Goal: Ask a question: Seek information or help from site administrators or community

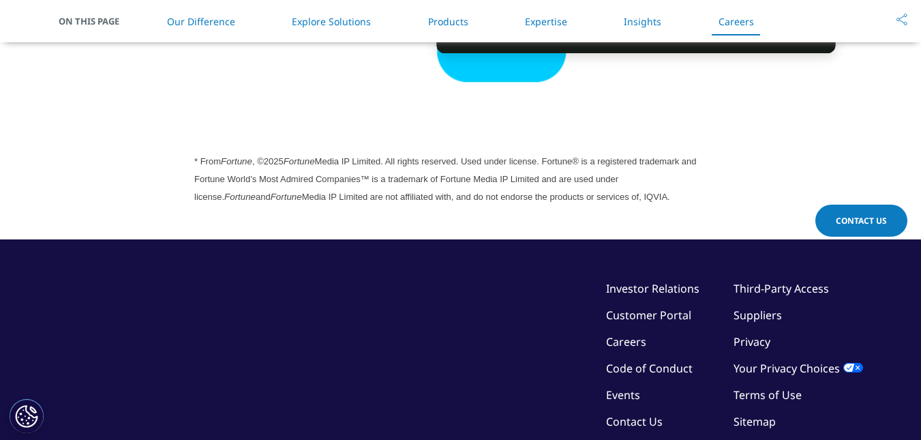
scroll to position [3831, 0]
click at [885, 227] on link "Contact Us" at bounding box center [862, 221] width 92 height 32
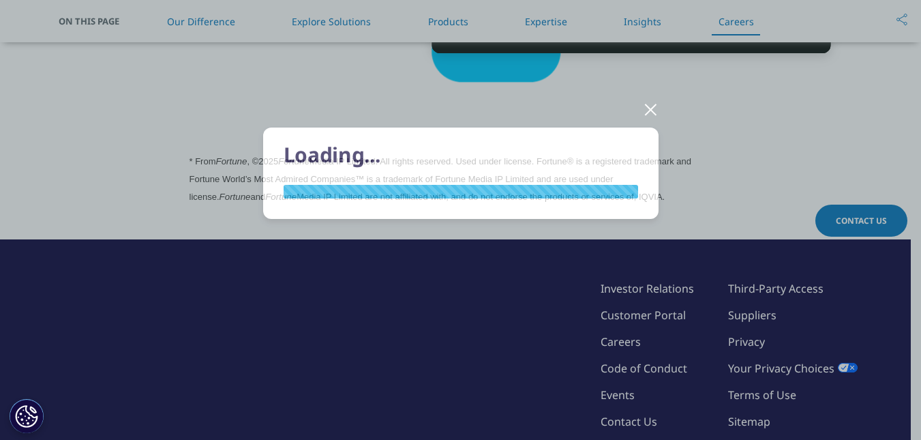
scroll to position [0, 0]
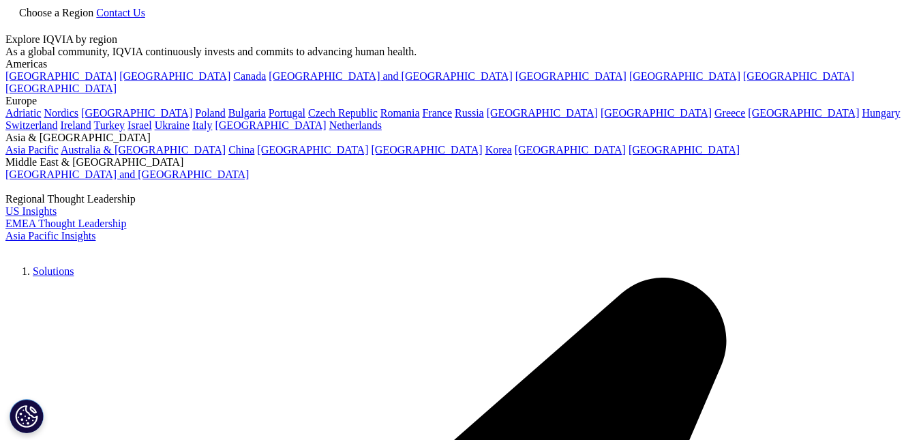
drag, startPoint x: 0, startPoint y: 0, endPoint x: 808, endPoint y: 26, distance: 808.5
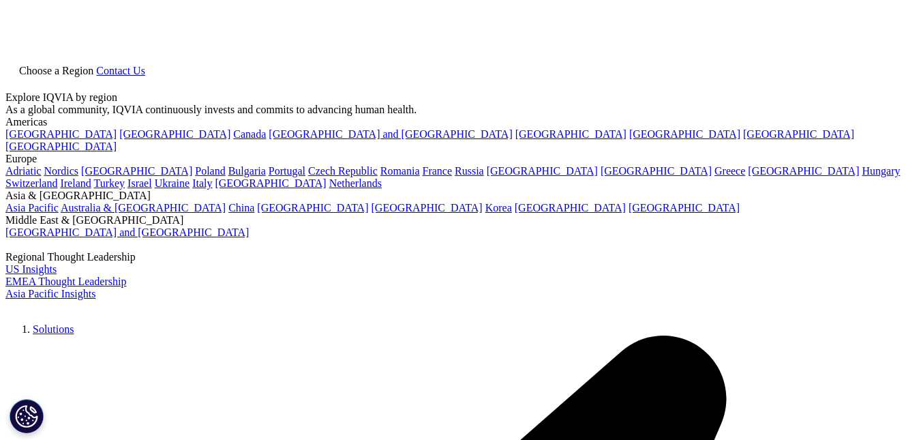
click at [808, 77] on div at bounding box center [460, 77] width 910 height 0
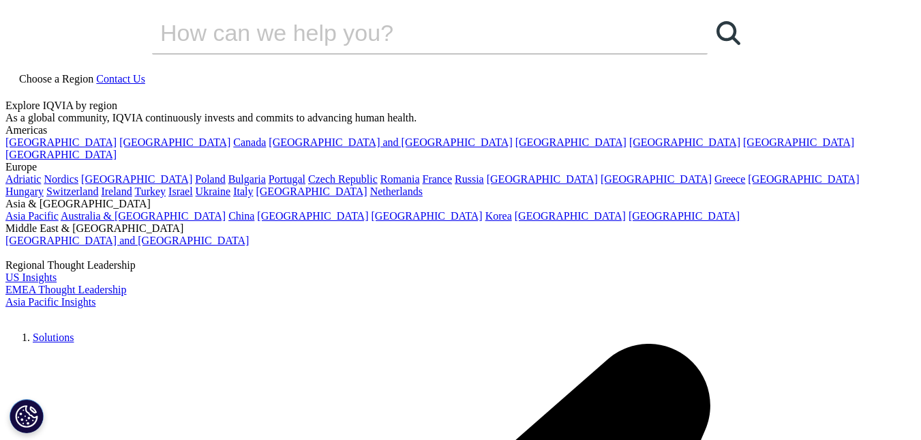
scroll to position [421, 0]
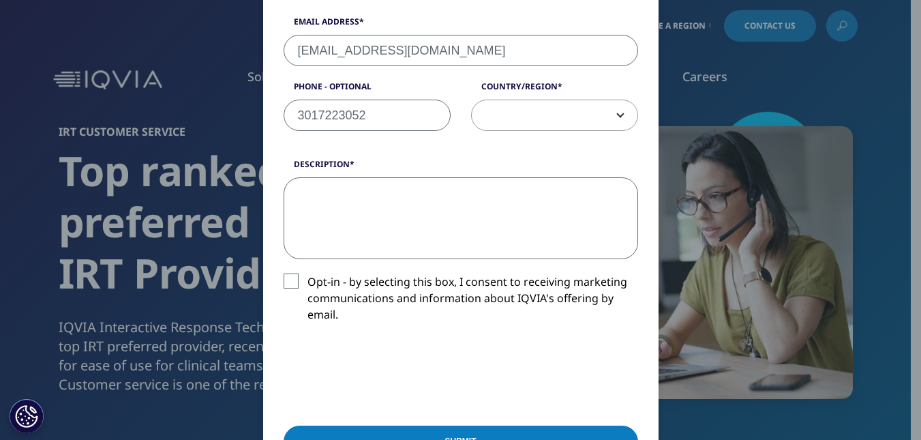
paste textarea "Good morning, I need your urgent help. Patient 1901003 is at the center today, …"
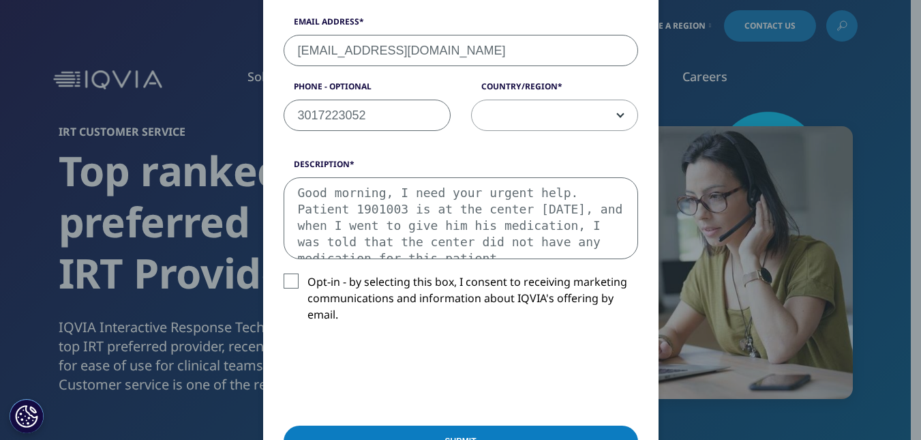
scroll to position [41, 0]
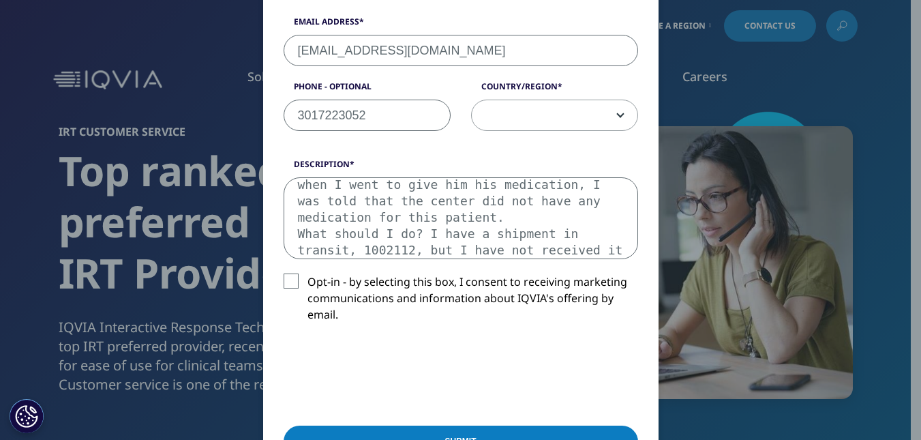
type textarea "Good morning, I need your urgent help. Patient 1901003 is at the center today, …"
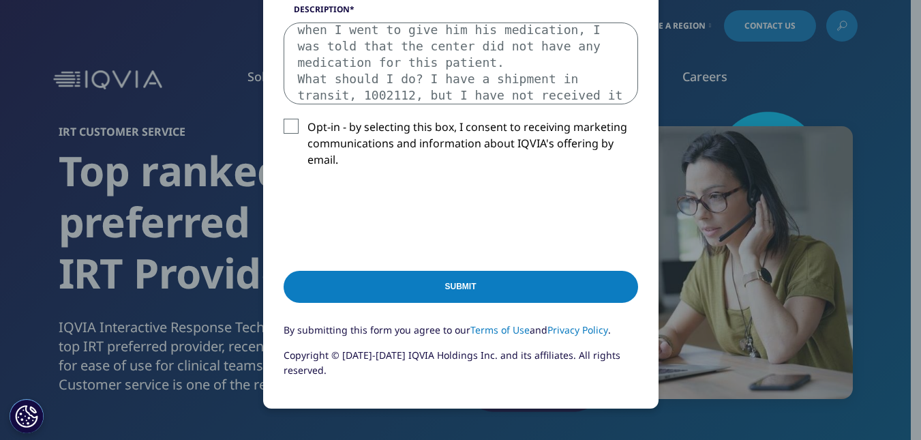
scroll to position [625, 0]
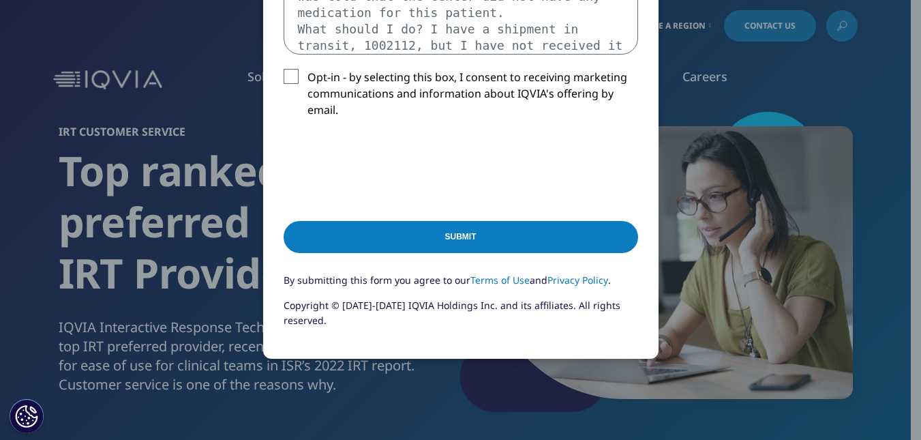
click at [488, 237] on input "Submit" at bounding box center [461, 237] width 355 height 32
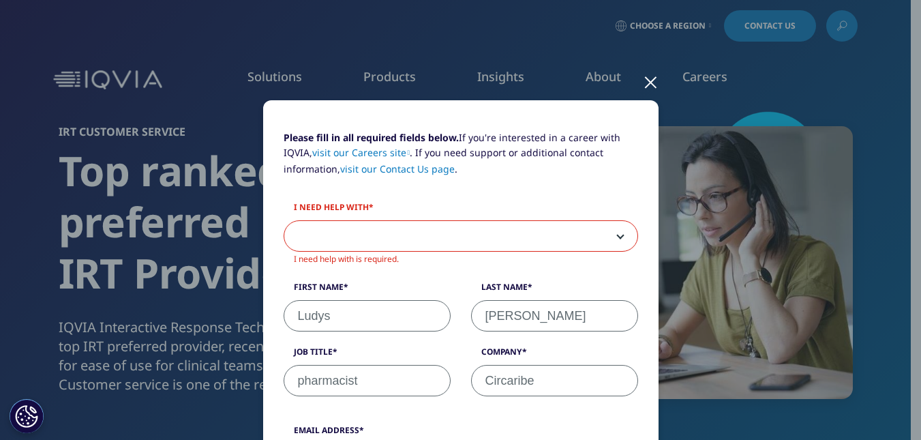
click at [591, 224] on span at bounding box center [460, 236] width 353 height 31
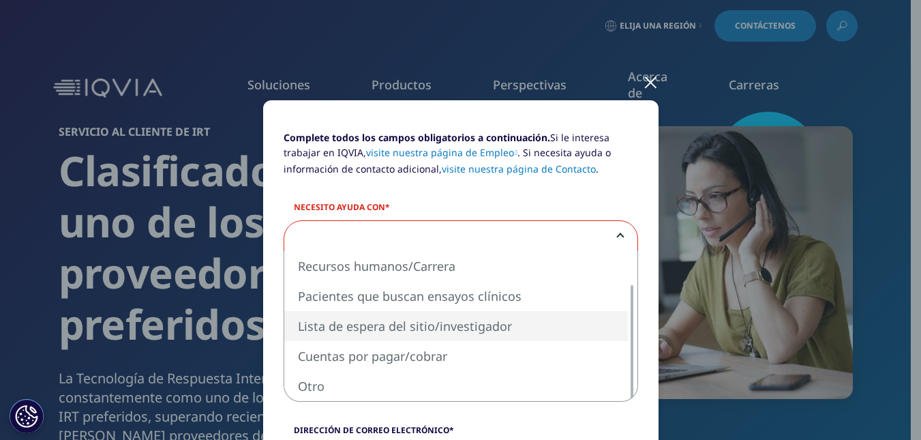
select select "Site Investigator Waiting List"
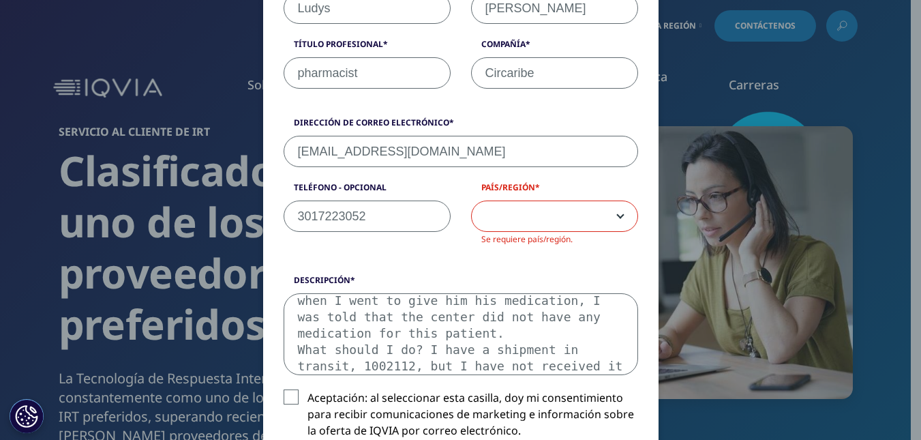
scroll to position [368, 0]
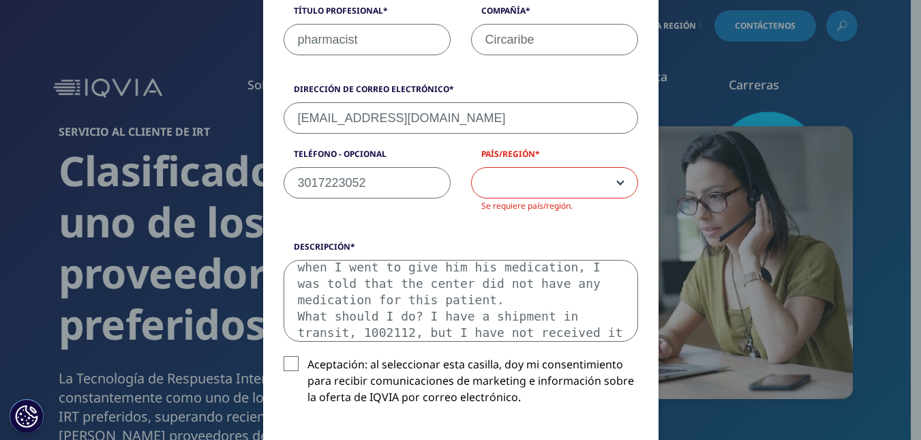
click at [598, 179] on span at bounding box center [555, 183] width 166 height 31
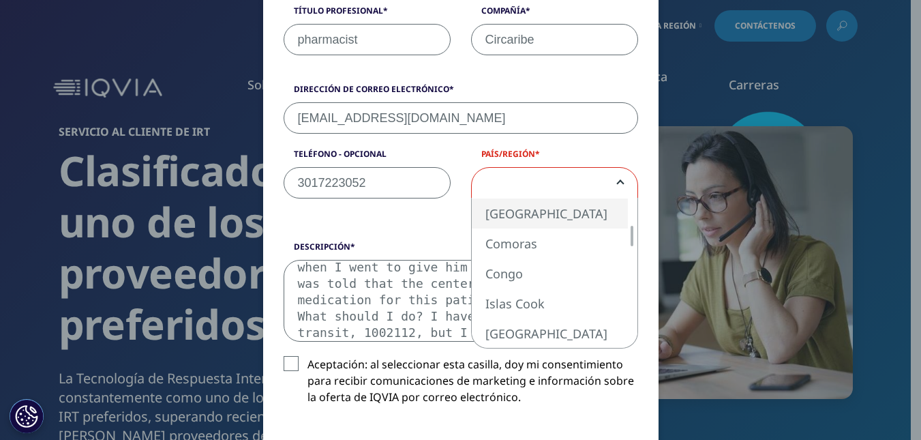
select select "[GEOGRAPHIC_DATA]"
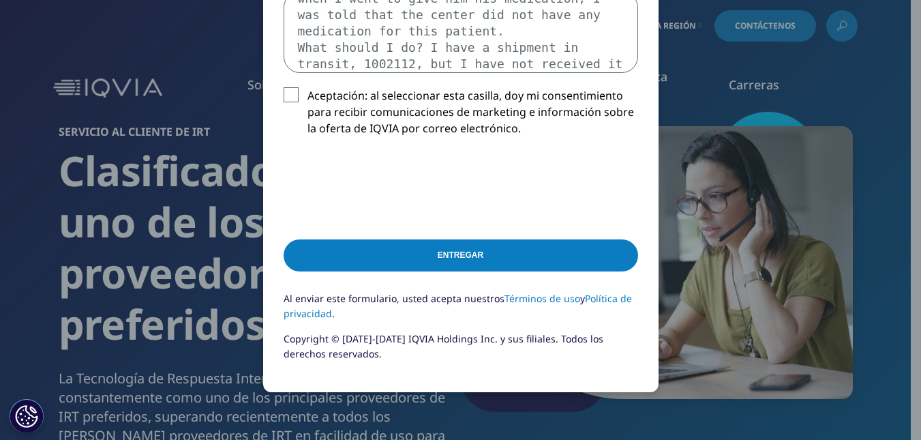
scroll to position [641, 0]
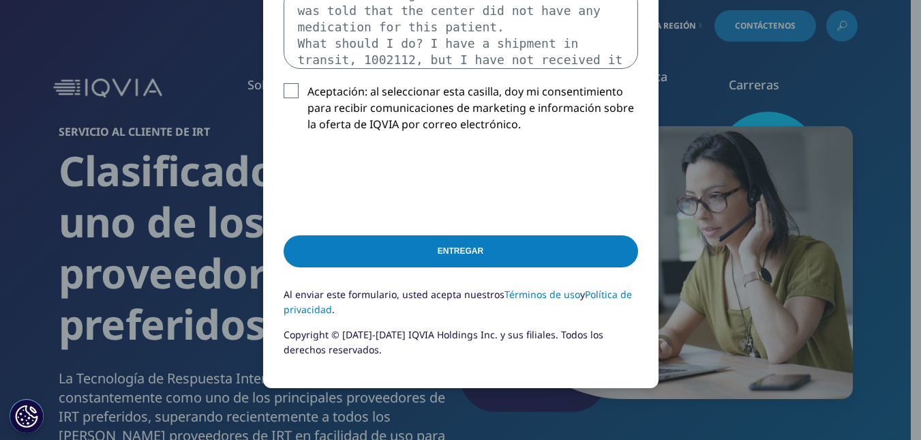
click at [484, 250] on input "Entregar" at bounding box center [461, 251] width 355 height 32
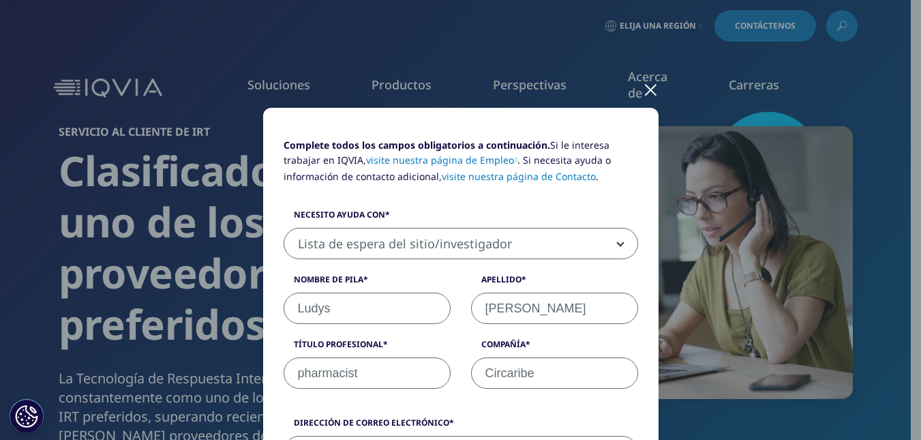
scroll to position [0, 0]
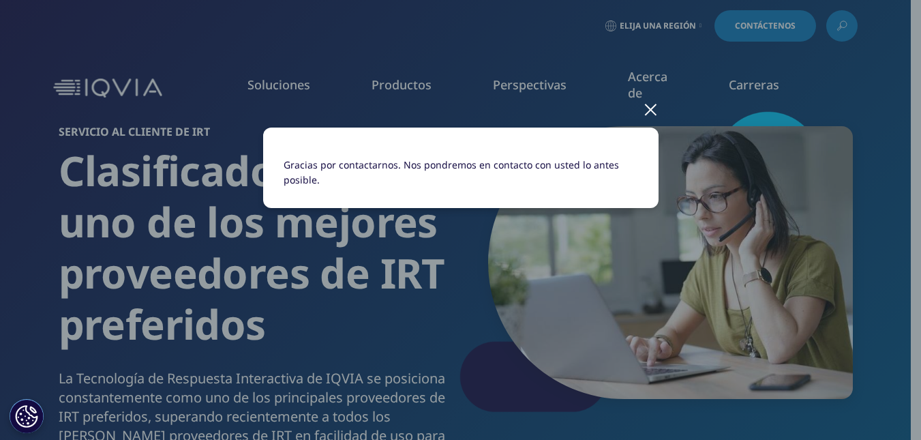
click at [695, 26] on div "Gracias por contactarnos. Nos pondremos en contacto con usted lo antes posible." at bounding box center [461, 179] width 805 height 358
click at [649, 111] on div at bounding box center [651, 109] width 16 height 38
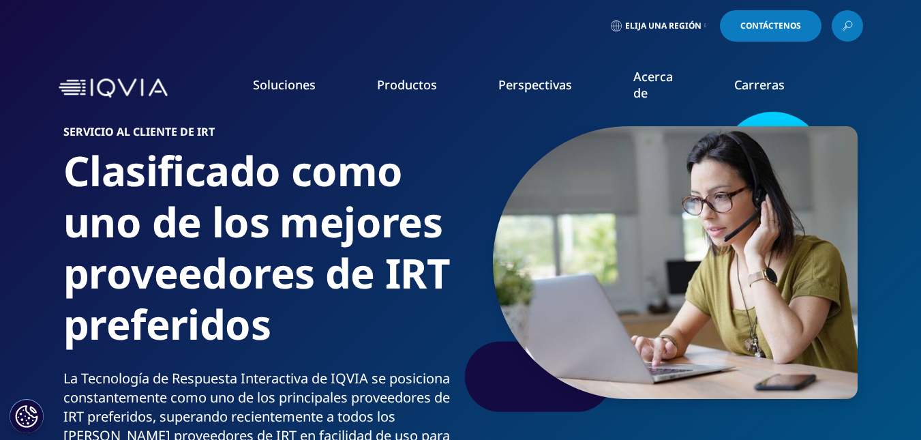
click at [667, 18] on link "Elija una región" at bounding box center [659, 25] width 102 height 31
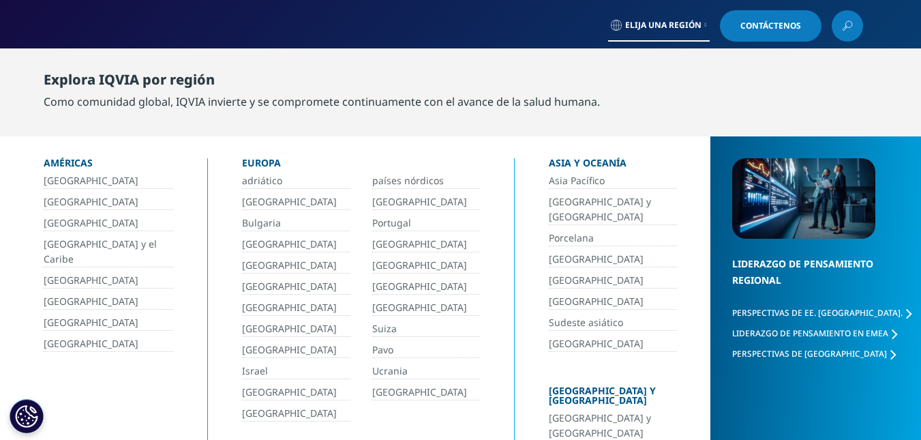
click at [73, 273] on font "[GEOGRAPHIC_DATA]" at bounding box center [91, 279] width 95 height 13
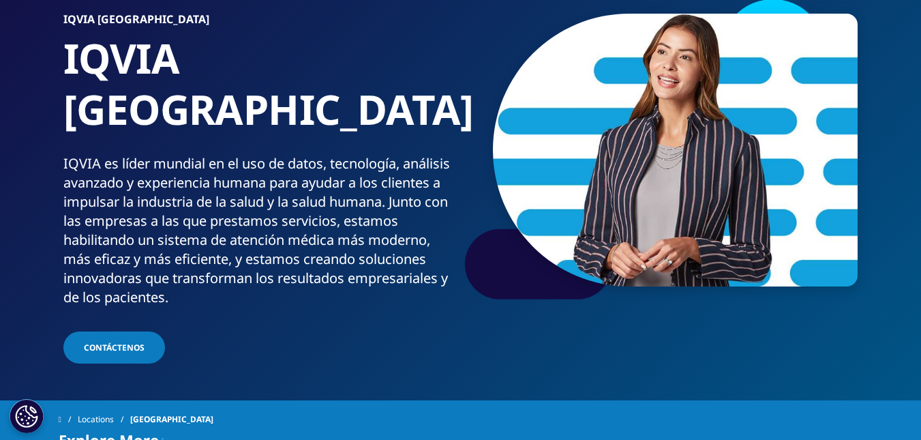
scroll to position [273, 0]
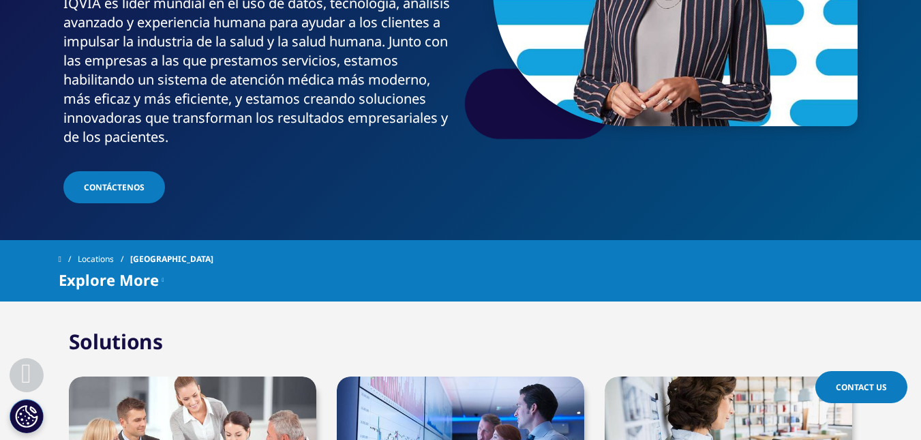
click at [867, 388] on span "Contact Us" at bounding box center [861, 387] width 51 height 12
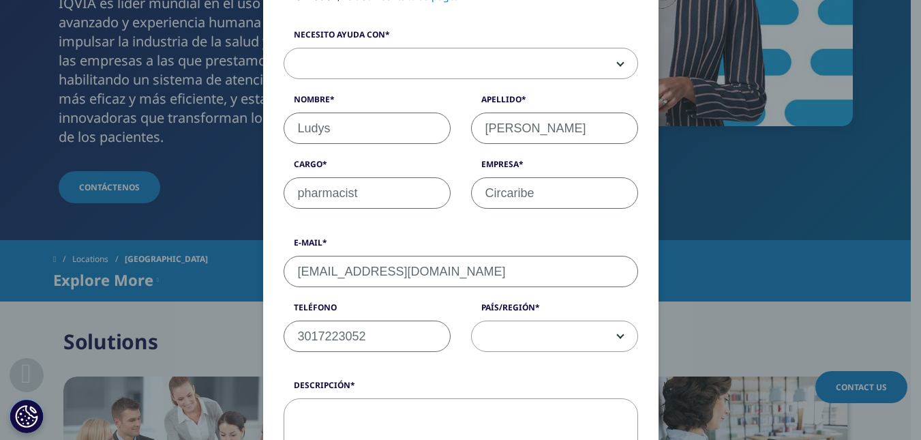
scroll to position [136, 0]
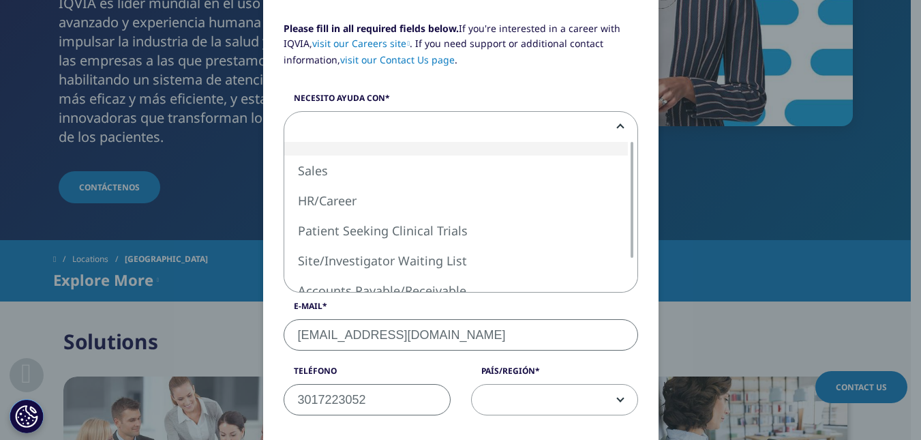
click at [556, 132] on span at bounding box center [460, 127] width 353 height 31
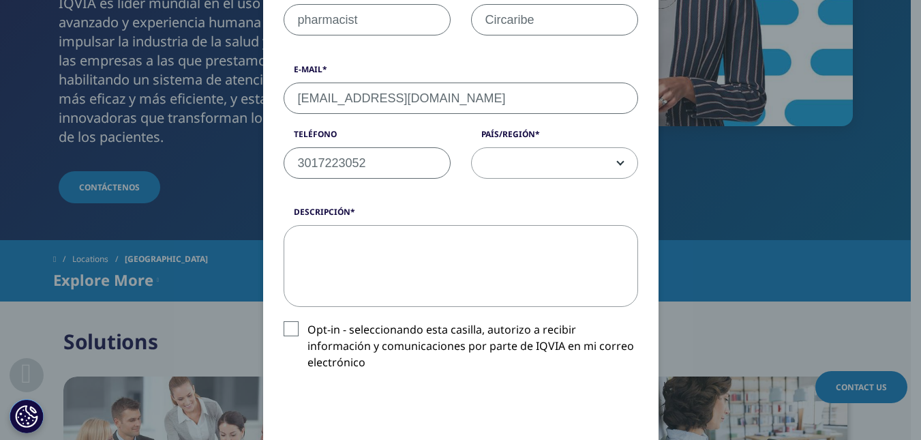
scroll to position [409, 0]
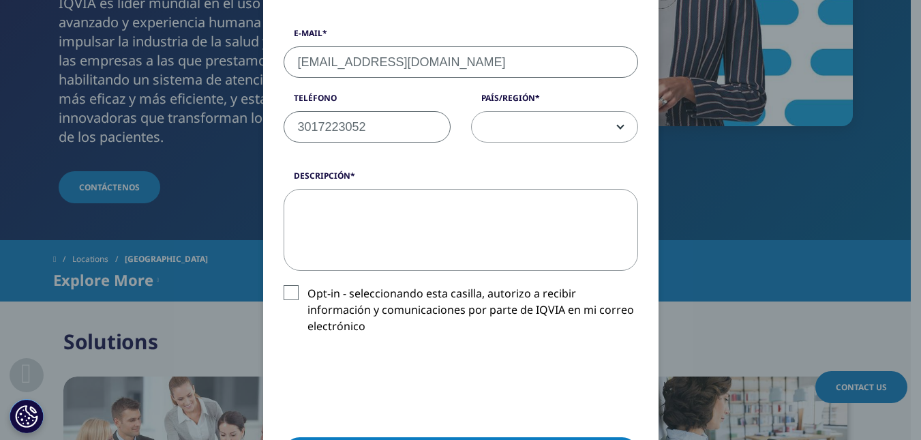
click at [687, 300] on div "Please fill in all required fields below. If you're interested in a career with…" at bounding box center [461, 183] width 805 height 1184
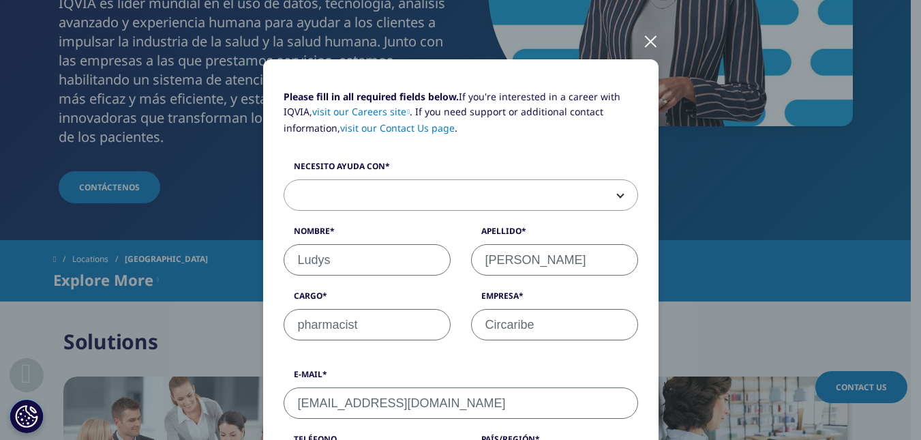
scroll to position [0, 0]
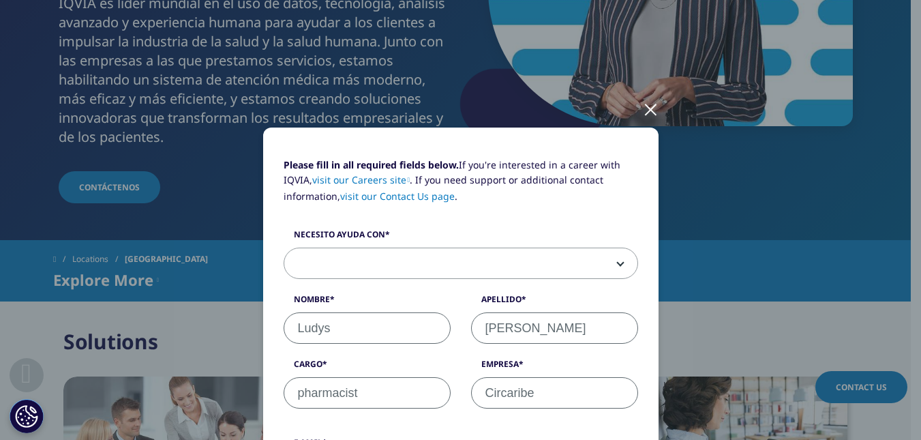
click at [644, 110] on div at bounding box center [651, 109] width 16 height 38
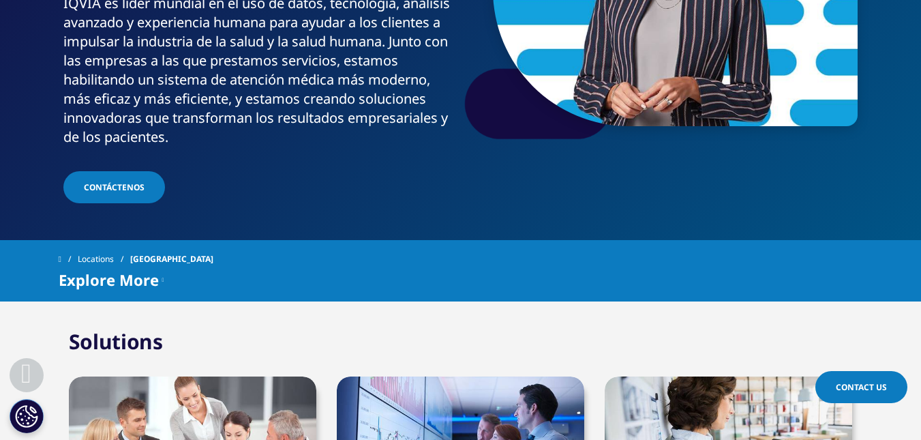
click at [782, 271] on div "Explore More Solutions" at bounding box center [461, 279] width 805 height 16
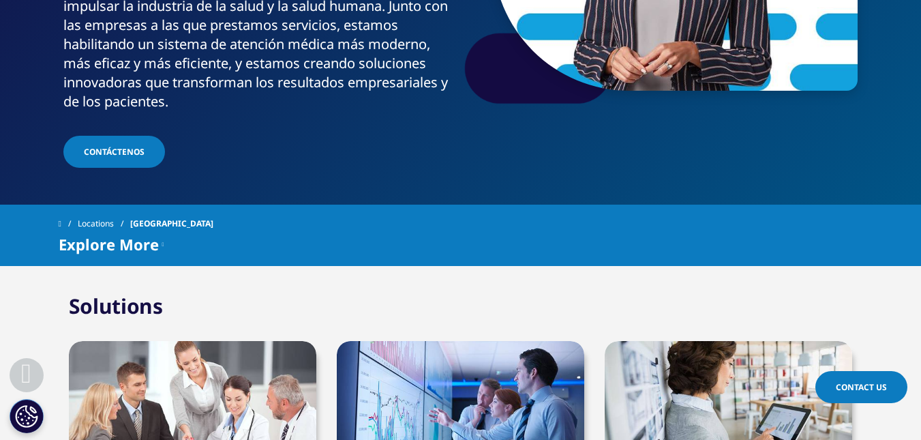
scroll to position [341, 0]
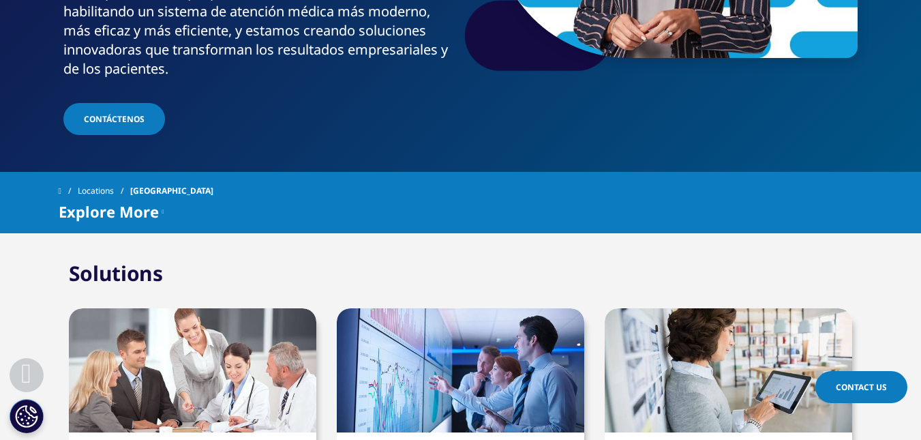
click at [134, 113] on span "Contáctenos" at bounding box center [114, 119] width 61 height 12
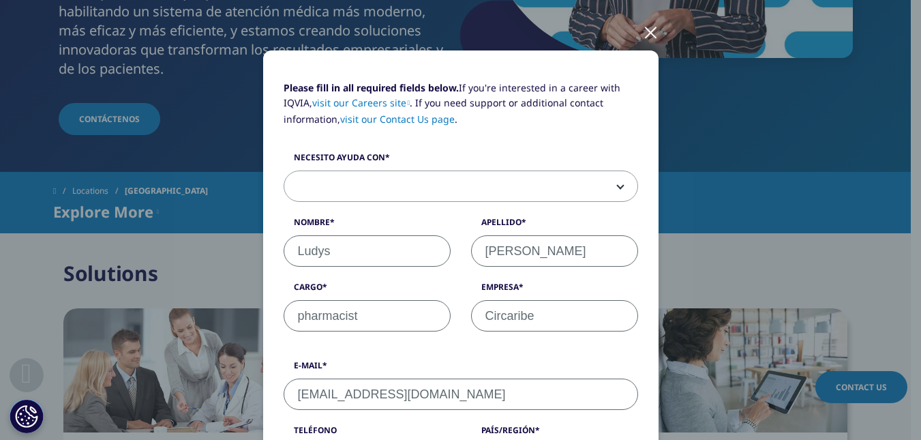
scroll to position [0, 0]
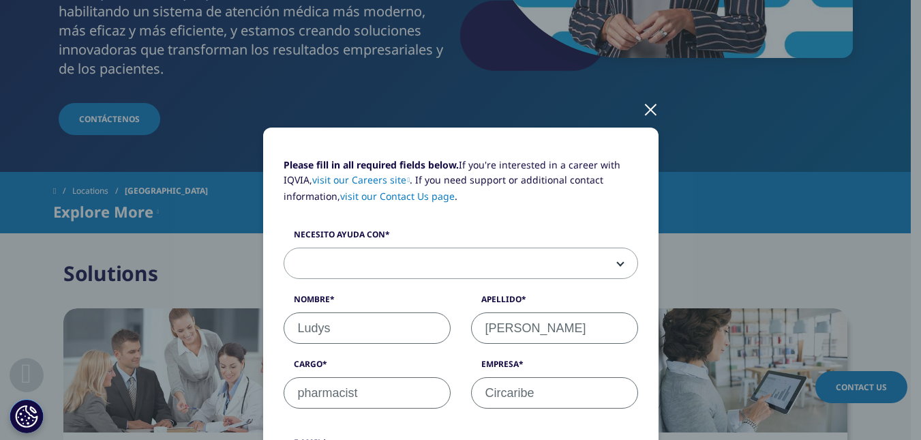
click at [643, 118] on div at bounding box center [651, 109] width 16 height 38
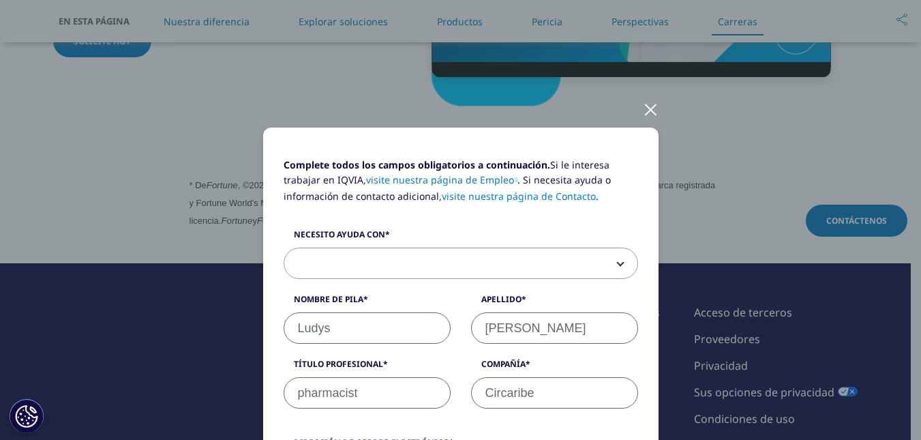
scroll to position [341, 0]
